Goal: Information Seeking & Learning: Learn about a topic

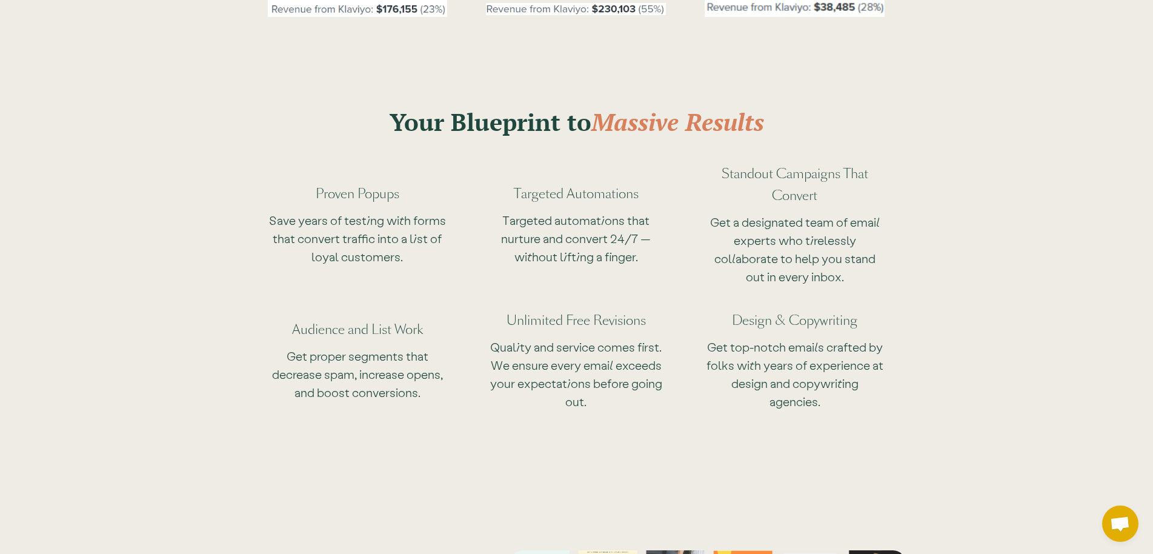
scroll to position [3084, 0]
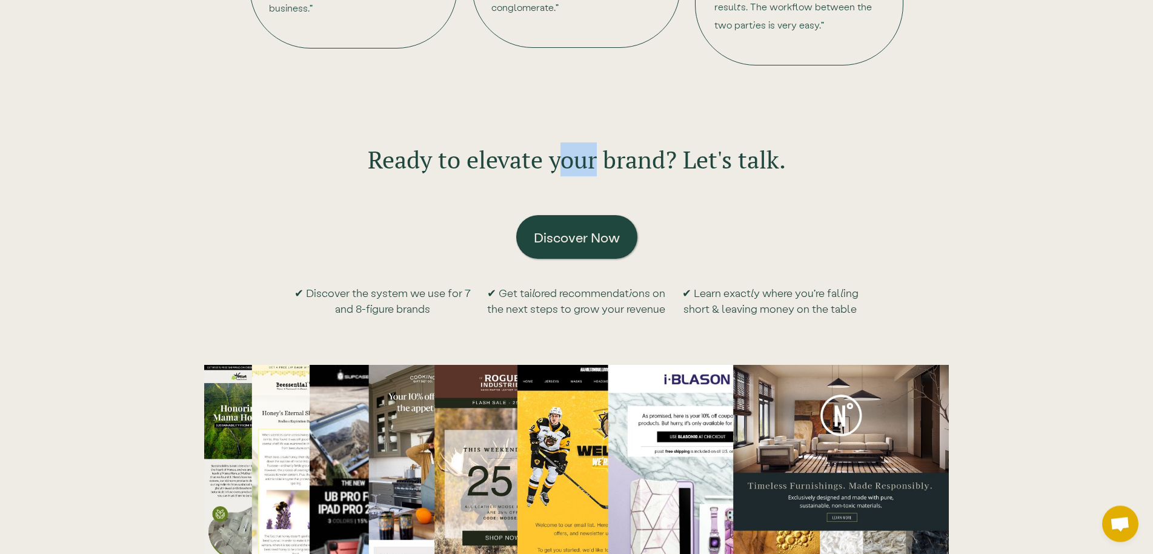
drag, startPoint x: 558, startPoint y: 130, endPoint x: 597, endPoint y: 127, distance: 38.9
click at [597, 142] on h2 "Ready to elevate your brand? Let's talk." at bounding box center [577, 159] width 418 height 34
click at [614, 142] on h2 "Ready to elevate your brand? Let's talk." at bounding box center [577, 159] width 418 height 34
click at [606, 142] on h2 "Ready to elevate your brand? Let's talk." at bounding box center [577, 159] width 418 height 34
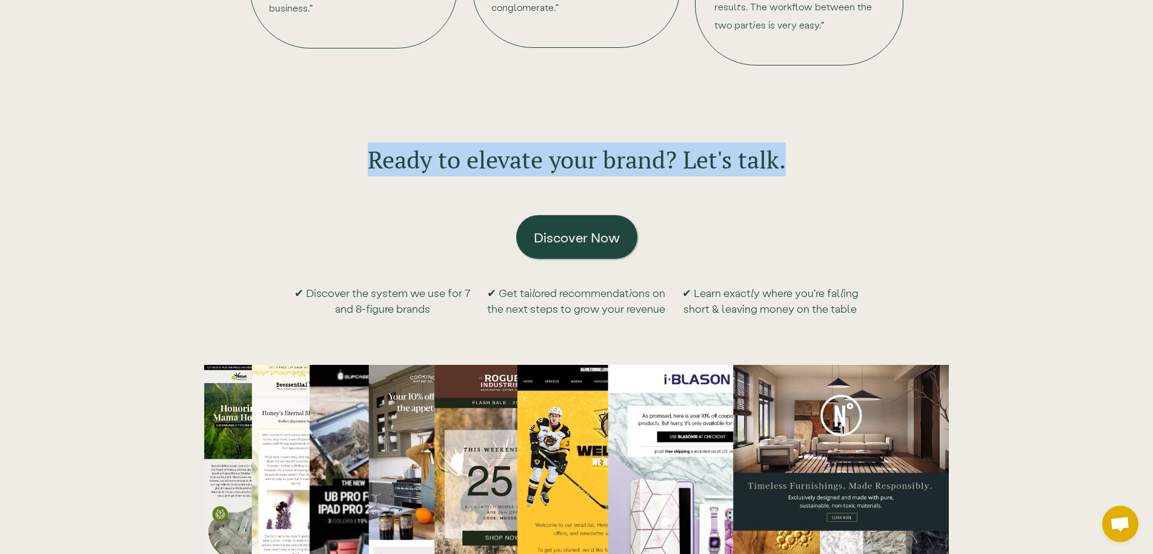
drag, startPoint x: 363, startPoint y: 130, endPoint x: 971, endPoint y: 133, distance: 607.5
click at [971, 133] on div "Ready to elevate your brand? Let's talk. Discover Now ✔ Discover the system we …" at bounding box center [576, 535] width 1153 height 929
copy h2 "Ready to elevate your brand? Let's talk."
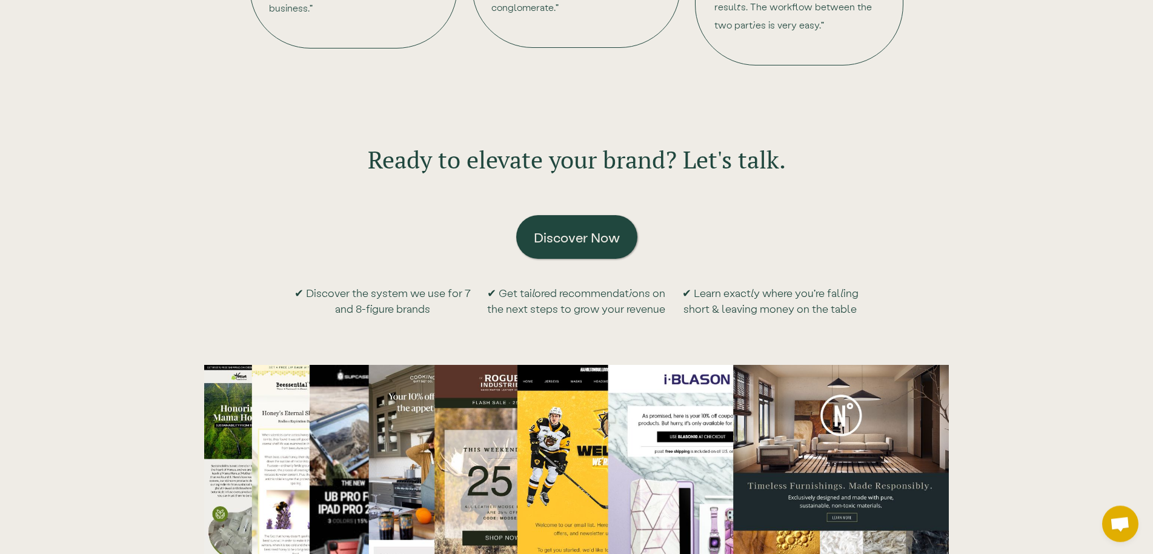
click at [460, 242] on div "Discover Now ✔ Discover the system we use for 7 and 8-figure brands ✔ Get tailo…" at bounding box center [576, 269] width 569 height 144
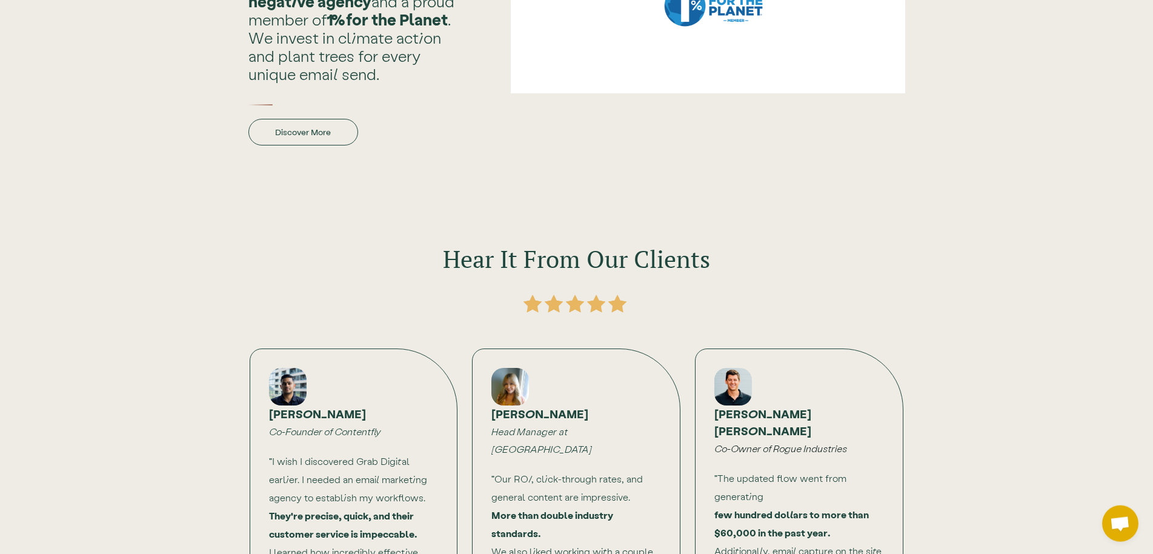
scroll to position [2466, 0]
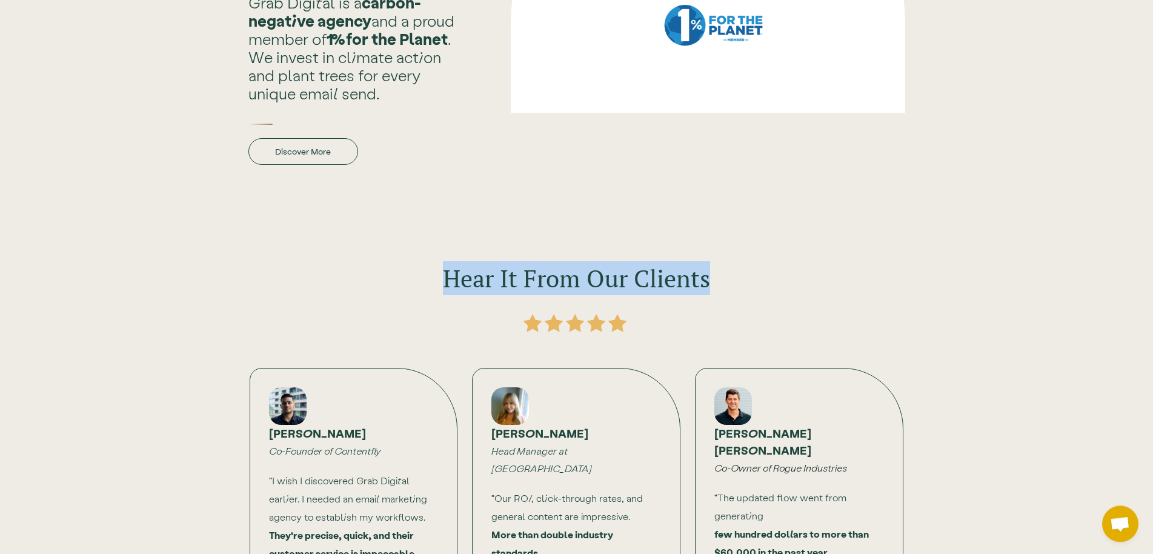
drag, startPoint x: 445, startPoint y: 245, endPoint x: 842, endPoint y: 240, distance: 396.8
click at [842, 240] on div "Hear It From Our Clients" at bounding box center [576, 290] width 775 height 111
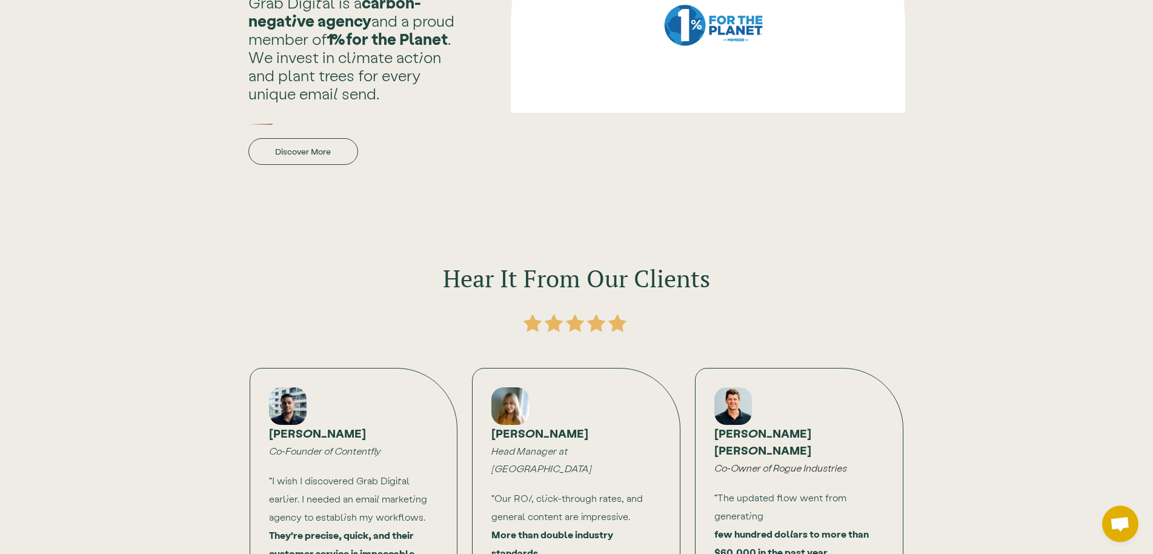
click at [842, 240] on div "Hear It From Our Clients" at bounding box center [576, 290] width 775 height 111
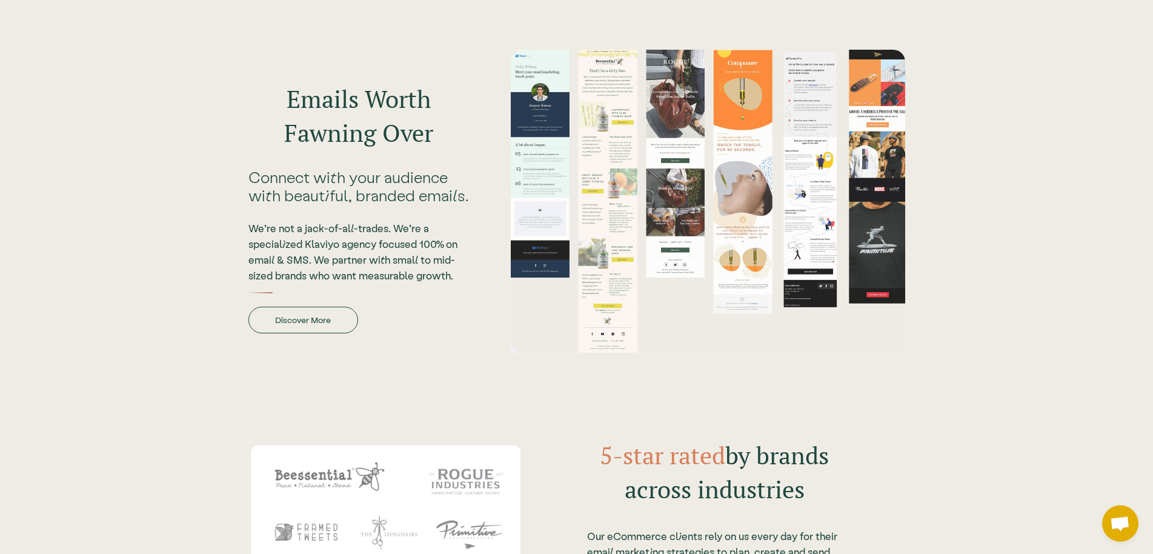
scroll to position [1478, 0]
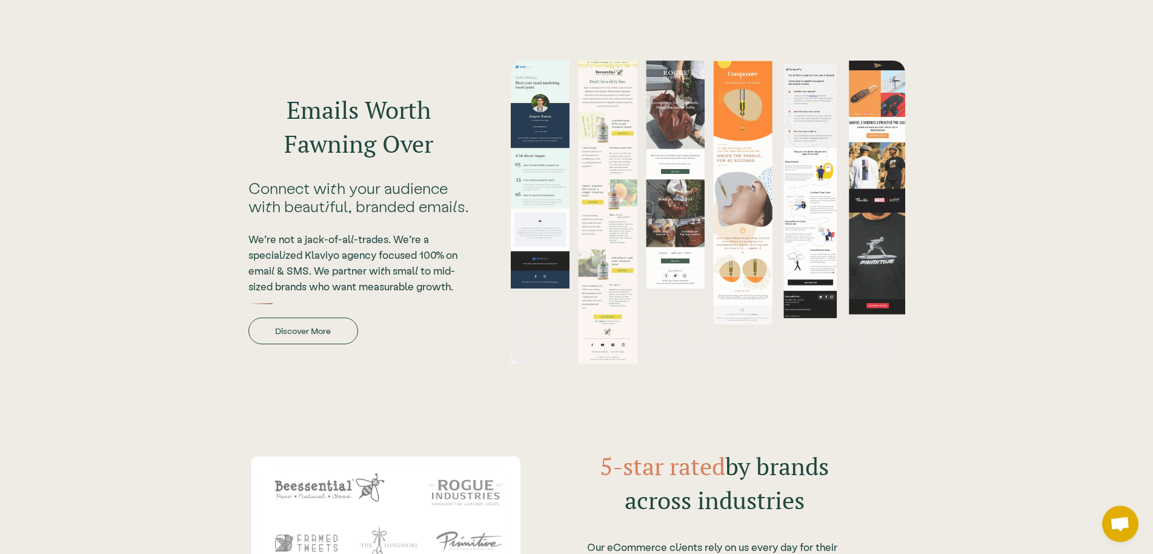
click at [389, 230] on div "We’re not a jack-of-all-trades. We’re a specialized Klaviyo agency focused 100%…" at bounding box center [358, 254] width 220 height 79
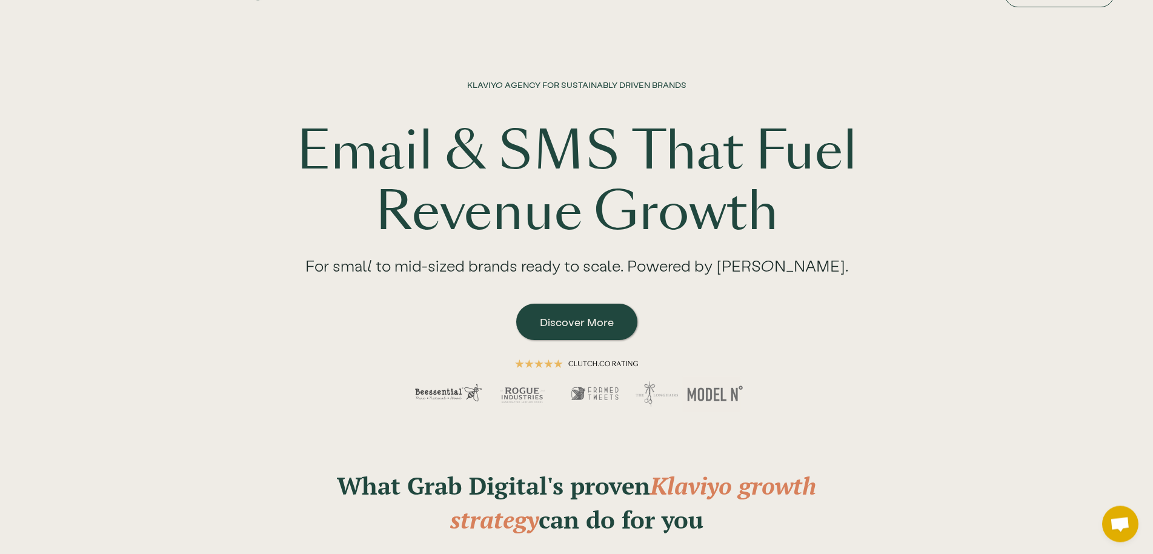
scroll to position [0, 0]
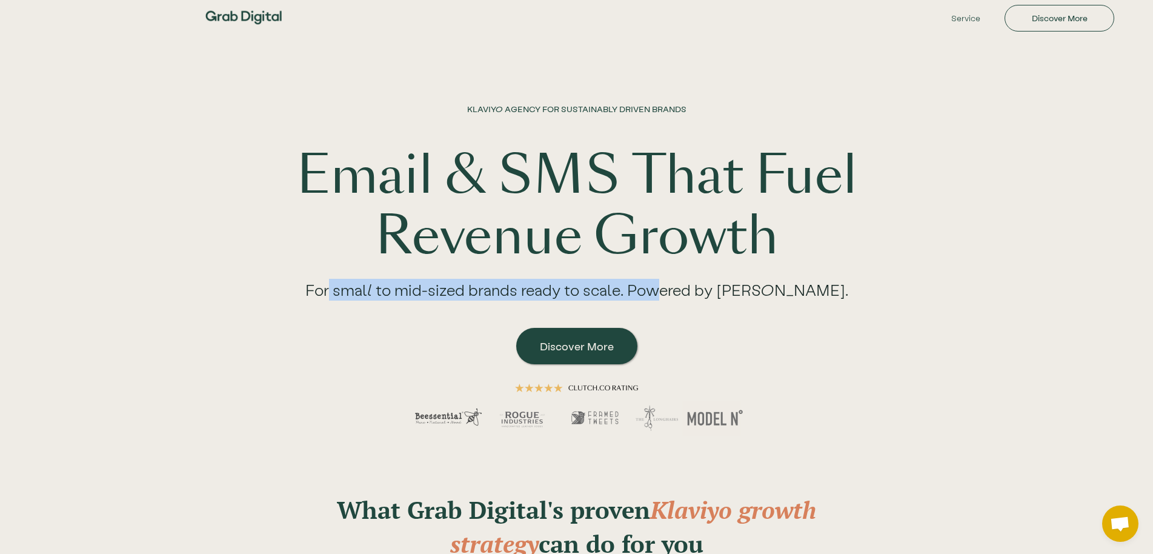
drag, startPoint x: 367, startPoint y: 292, endPoint x: 700, endPoint y: 285, distance: 333.2
click at [700, 285] on div "For small to mid-sized brands ready to scale. Powered by [PERSON_NAME]." at bounding box center [576, 294] width 591 height 55
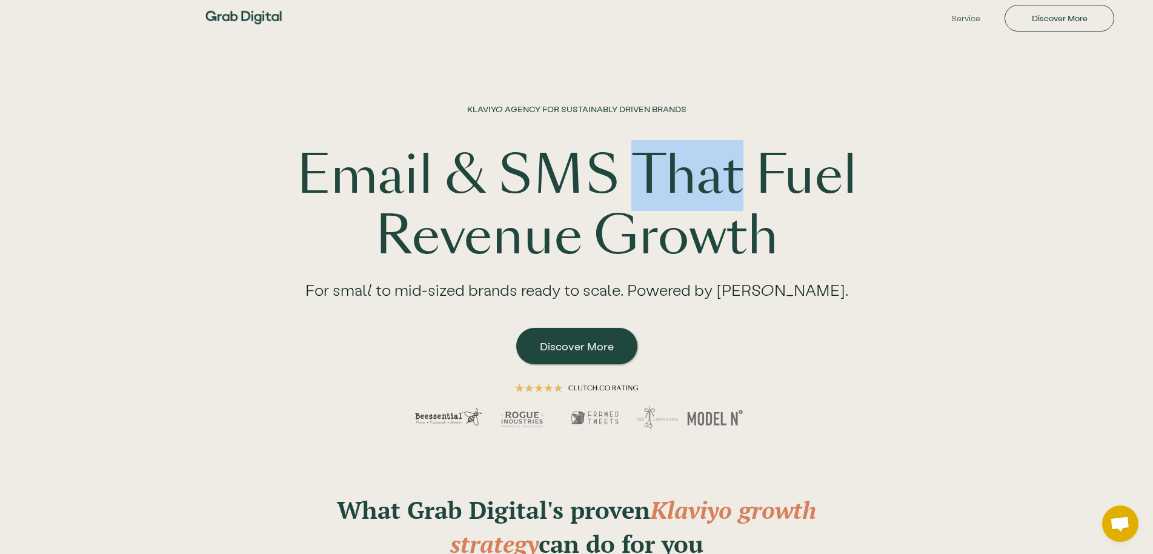
drag, startPoint x: 640, startPoint y: 177, endPoint x: 738, endPoint y: 180, distance: 98.2
click at [738, 180] on h1 "Email & SMS That Fuel Revenue Growth" at bounding box center [576, 205] width 775 height 121
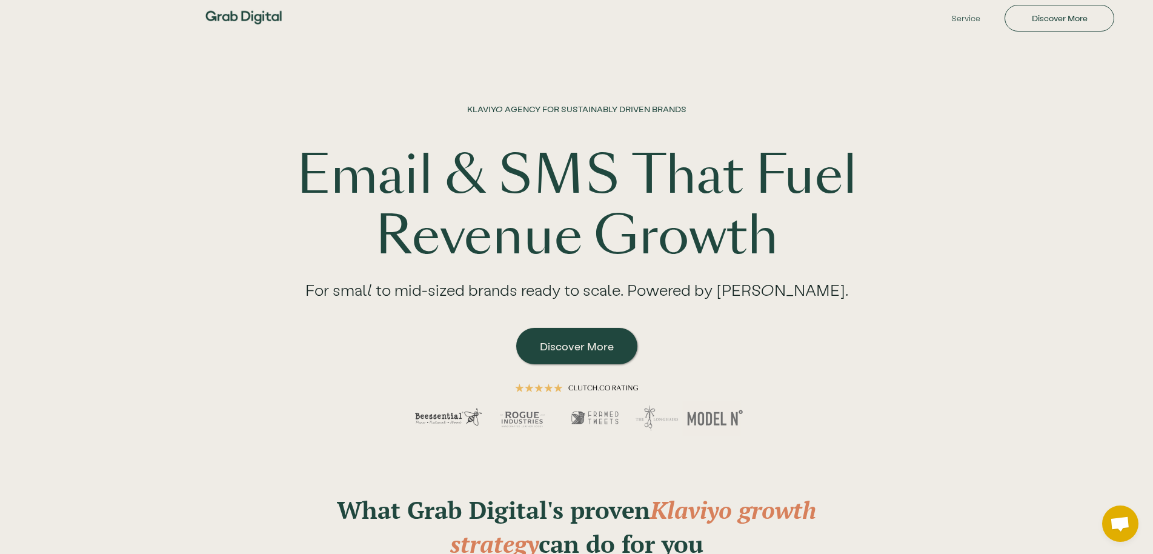
click at [769, 193] on h1 "Email & SMS That Fuel Revenue Growth" at bounding box center [576, 205] width 775 height 121
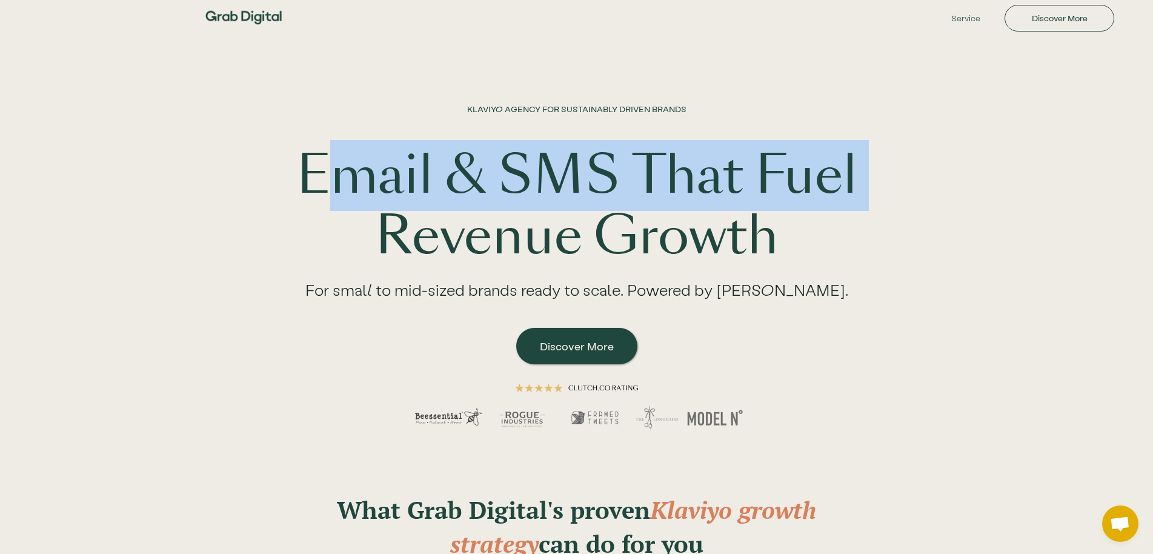
drag, startPoint x: 864, startPoint y: 188, endPoint x: 346, endPoint y: 165, distance: 518.4
click at [346, 165] on h1 "Email & SMS That Fuel Revenue Growth" at bounding box center [576, 205] width 775 height 121
click at [388, 181] on h1 "Email & SMS That Fuel Revenue Growth" at bounding box center [576, 205] width 775 height 121
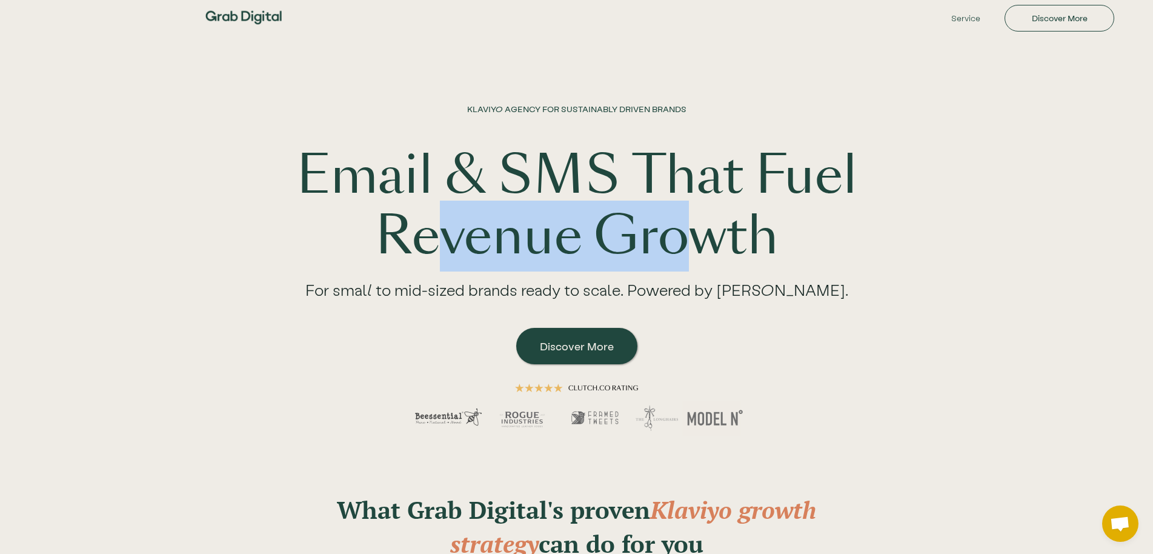
drag, startPoint x: 426, startPoint y: 246, endPoint x: 706, endPoint y: 223, distance: 281.4
click at [706, 223] on h1 "Email & SMS That Fuel Revenue Growth" at bounding box center [576, 205] width 775 height 121
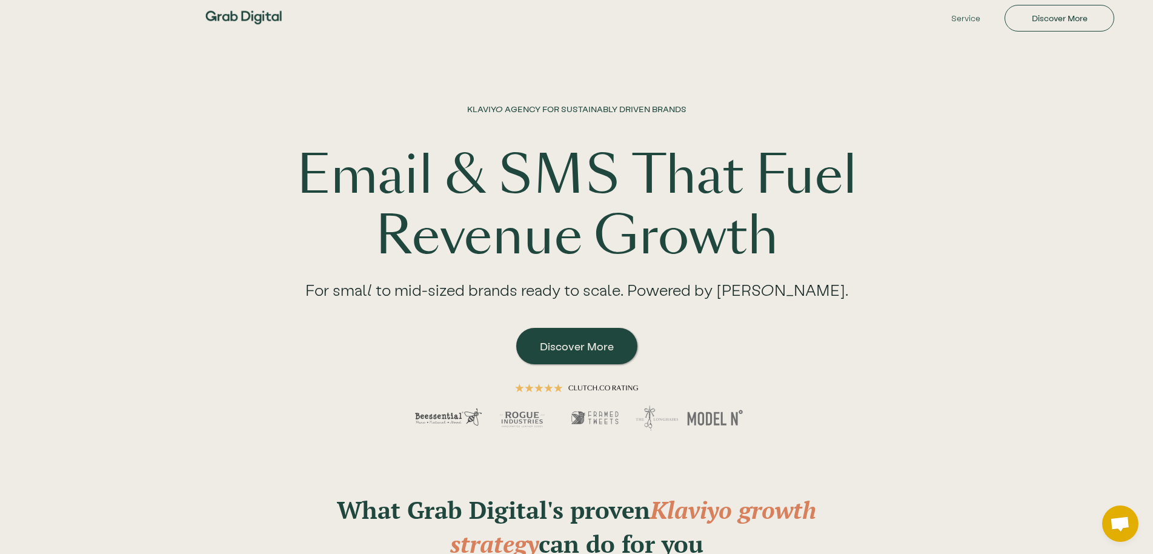
click at [722, 229] on h1 "Email & SMS That Fuel Revenue Growth" at bounding box center [576, 205] width 775 height 121
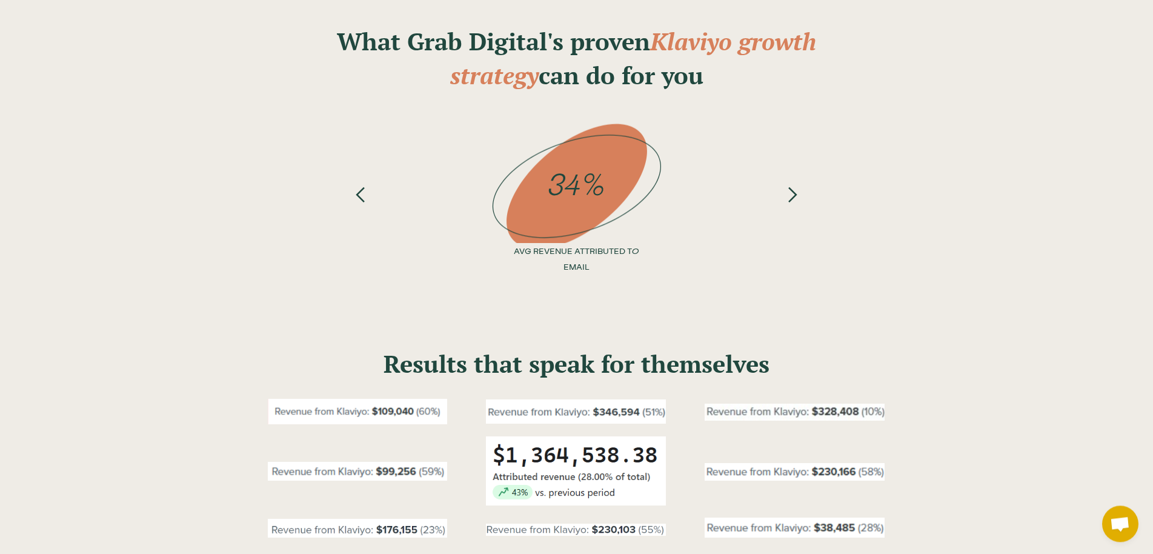
scroll to position [494, 0]
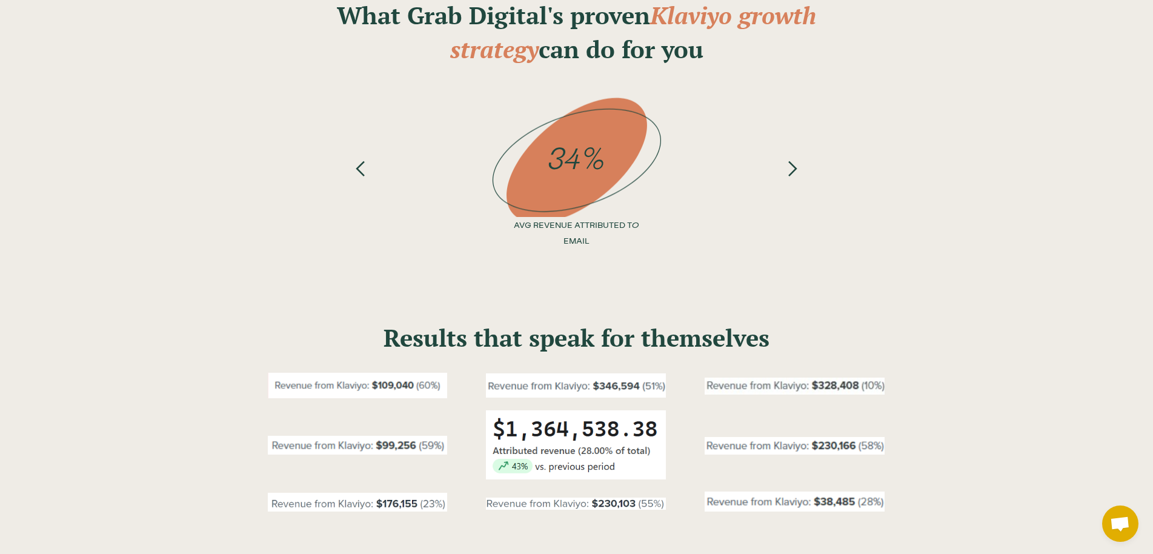
click at [804, 165] on div "next slide" at bounding box center [792, 176] width 48 height 161
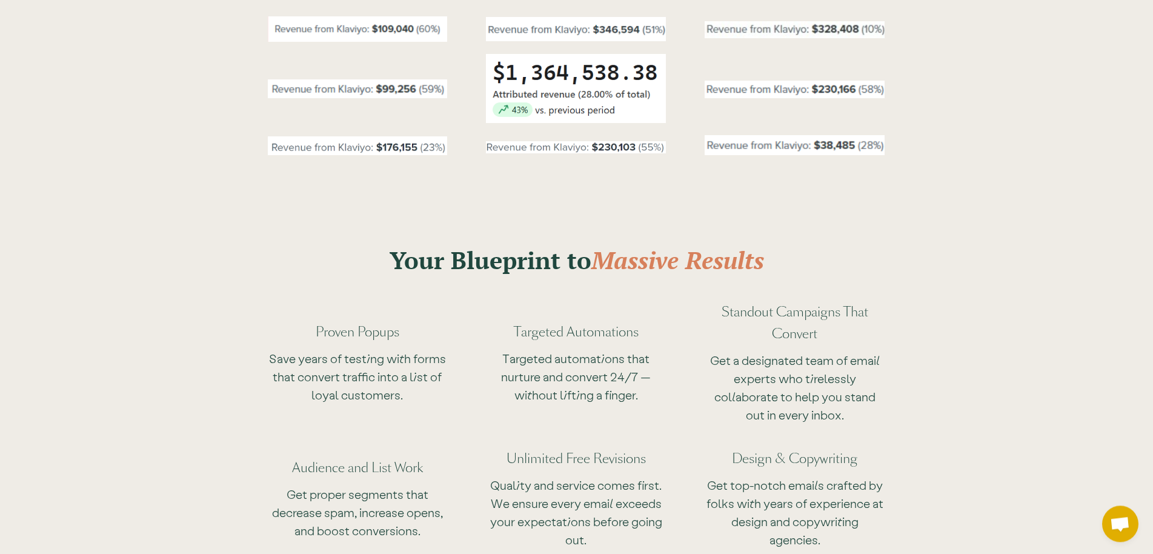
scroll to position [927, 0]
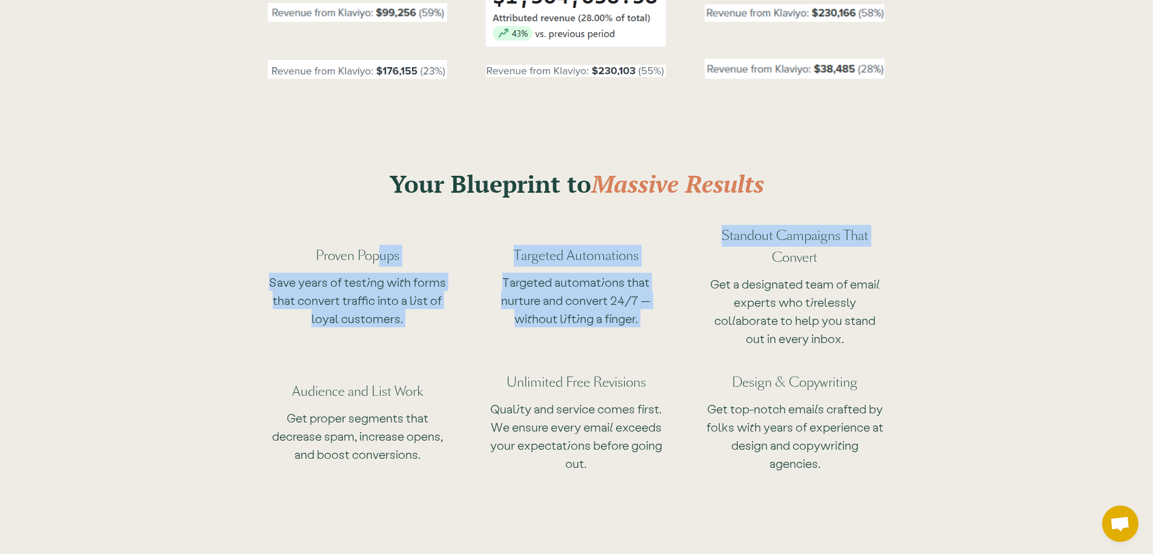
drag, startPoint x: 377, startPoint y: 179, endPoint x: 885, endPoint y: 171, distance: 508.3
click at [886, 171] on div "Your Blueprint to Massive Results Proven Popups Save years of testing with form…" at bounding box center [576, 304] width 775 height 376
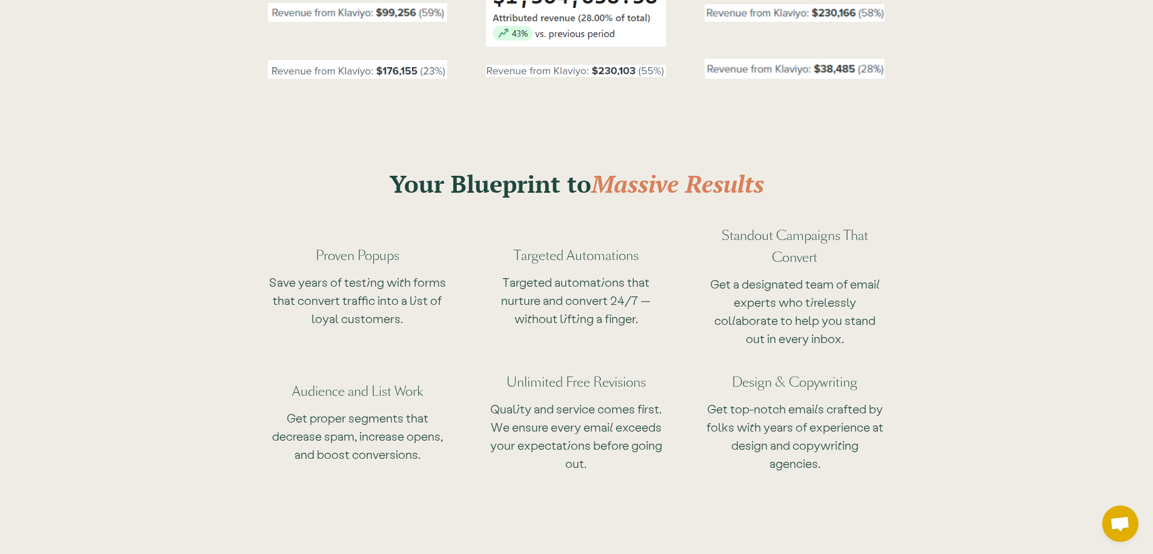
click at [885, 171] on div "Your Blueprint to Massive Results Proven Popups Save years of testing with form…" at bounding box center [576, 304] width 775 height 376
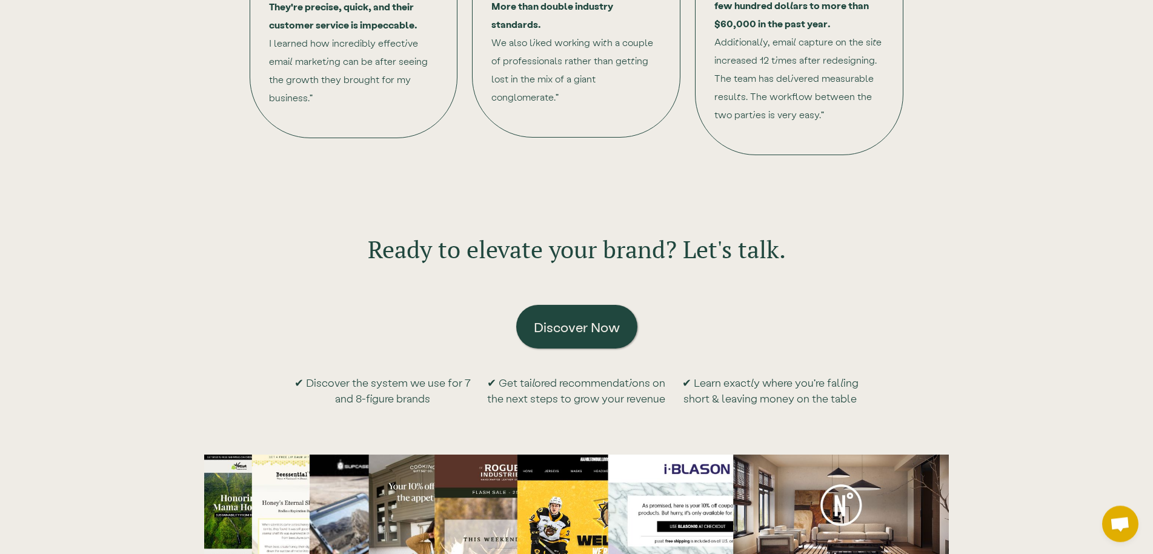
scroll to position [2966, 0]
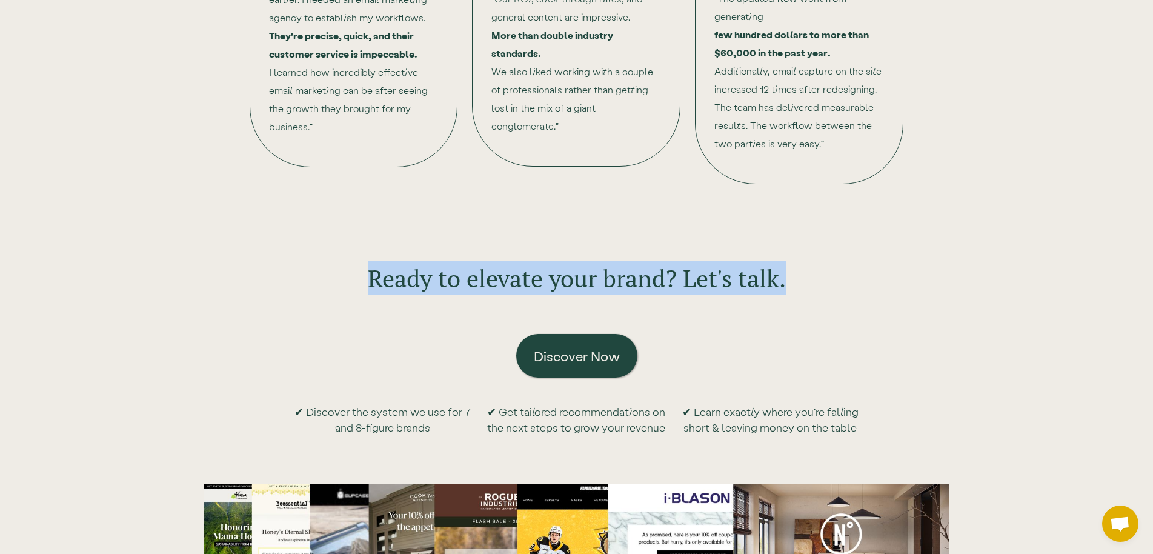
drag, startPoint x: 360, startPoint y: 239, endPoint x: 921, endPoint y: 229, distance: 561.0
click at [921, 235] on div "Ready to elevate your brand? Let's talk." at bounding box center [576, 275] width 775 height 81
copy h2 "Ready to elevate your brand? Let's talk."
